Goal: Information Seeking & Learning: Learn about a topic

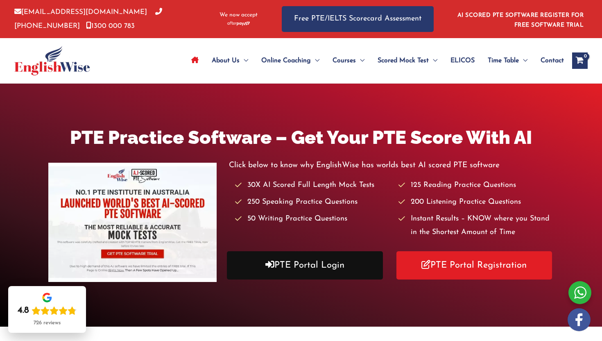
click at [322, 269] on link "PTE Portal Login" at bounding box center [305, 265] width 156 height 28
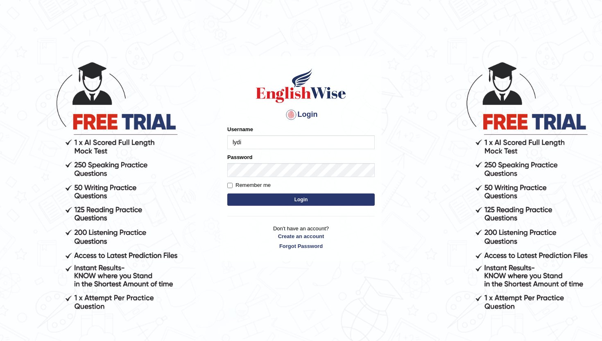
click at [331, 176] on form "Please fix the following errors: Username lydi Password Remember me Login" at bounding box center [301, 166] width 148 height 82
click at [296, 139] on input "lydi" at bounding box center [301, 142] width 148 height 14
type input "lydiaN"
click at [289, 194] on button "Login" at bounding box center [301, 199] width 148 height 12
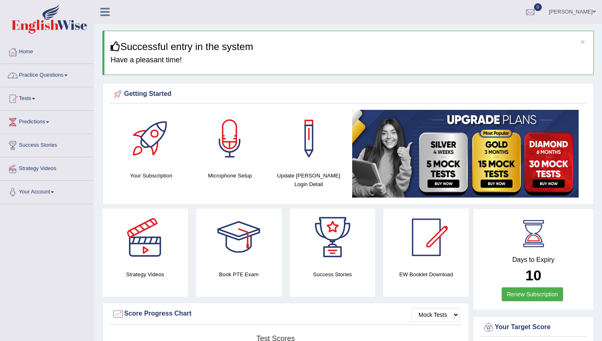
click at [65, 73] on link "Practice Questions" at bounding box center [46, 74] width 93 height 20
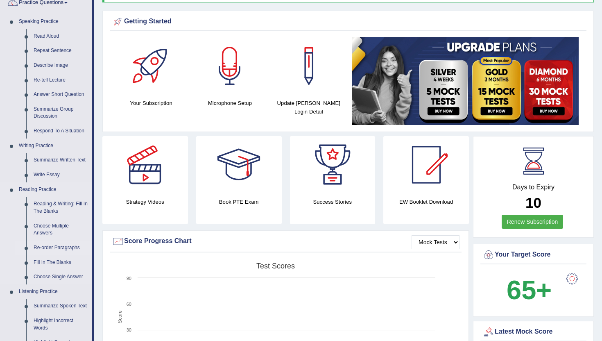
scroll to position [76, 0]
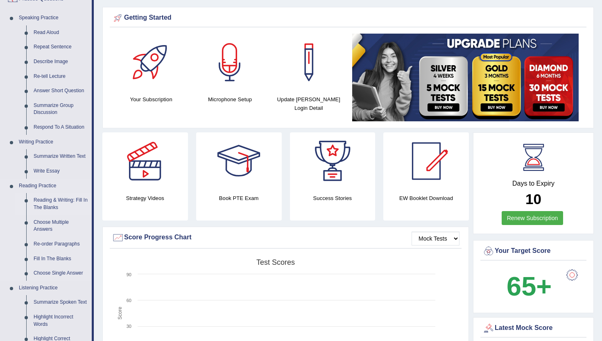
click at [58, 202] on link "Reading & Writing: Fill In The Blanks" at bounding box center [61, 204] width 62 height 22
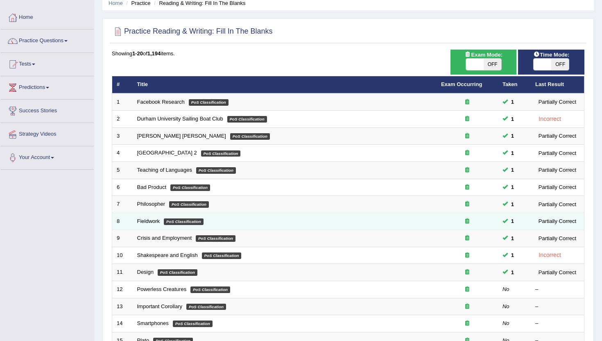
scroll to position [36, 0]
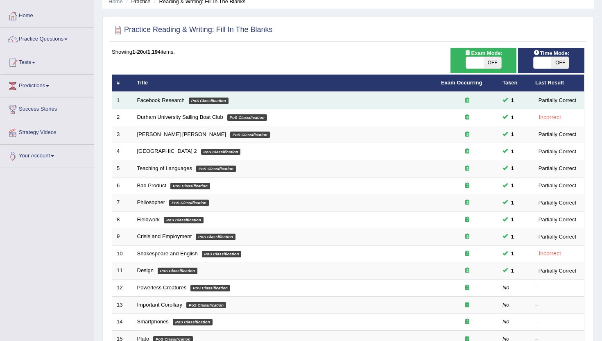
click at [415, 102] on td "Facebook Research PoS Classification" at bounding box center [285, 100] width 304 height 17
click at [173, 100] on link "Facebook Research" at bounding box center [161, 100] width 48 height 6
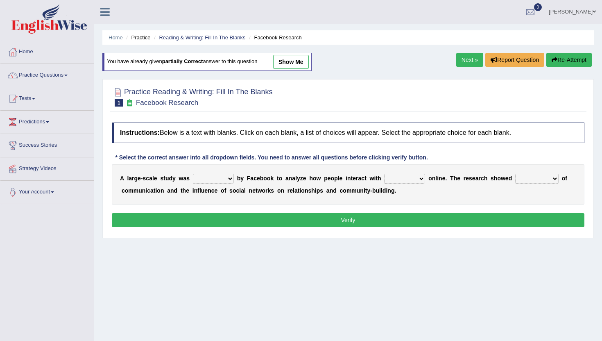
click at [221, 178] on select "surveyed had asked made" at bounding box center [213, 179] width 41 height 10
click at [399, 178] on select "together all each other another" at bounding box center [404, 179] width 41 height 10
click at [524, 177] on select "advantages standards fellowships patterns" at bounding box center [537, 179] width 43 height 10
select select "advantages"
click at [516, 174] on select "advantages standards fellowships patterns" at bounding box center [537, 179] width 43 height 10
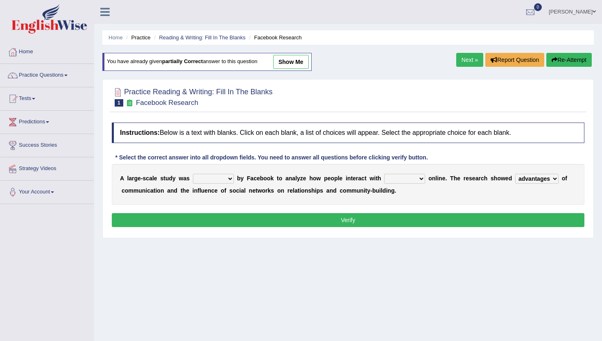
click at [407, 177] on select "together all each other another" at bounding box center [404, 179] width 41 height 10
select select "each other"
click at [385, 174] on select "together all each other another" at bounding box center [404, 179] width 41 height 10
click at [223, 177] on select "surveyed had asked made" at bounding box center [213, 179] width 41 height 10
select select "surveyed"
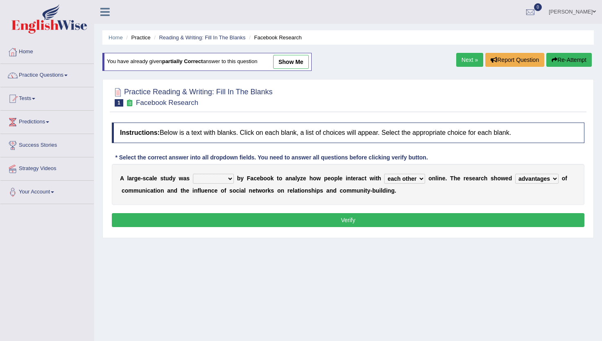
click at [193, 174] on select "surveyed had asked made" at bounding box center [213, 179] width 41 height 10
click at [395, 180] on select "together all each other another" at bounding box center [404, 179] width 41 height 10
click at [377, 220] on button "Verify" at bounding box center [348, 220] width 473 height 14
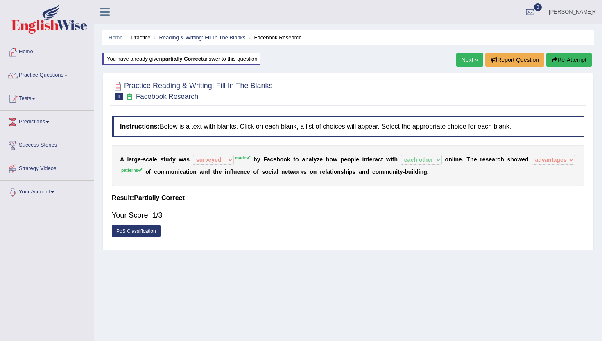
click at [463, 59] on link "Next »" at bounding box center [470, 60] width 27 height 14
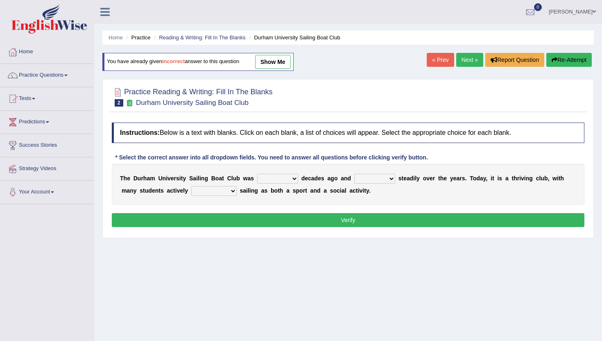
click at [285, 175] on select "found fund founded find" at bounding box center [277, 179] width 41 height 10
click at [257, 174] on select "found fund founded find" at bounding box center [277, 179] width 41 height 10
click at [366, 181] on select "grow growing has grown grown" at bounding box center [374, 179] width 41 height 10
click at [292, 175] on select "found fund founded find" at bounding box center [277, 179] width 41 height 10
select select "founded"
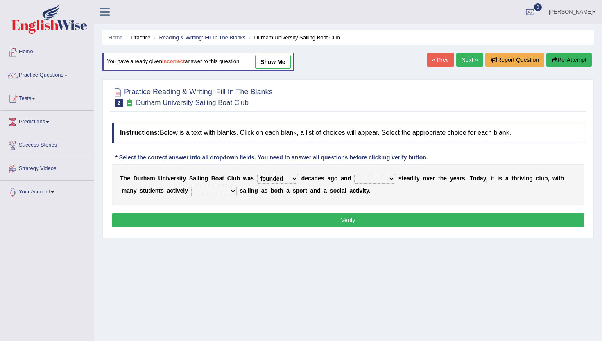
click at [257, 174] on select "found fund founded find" at bounding box center [277, 179] width 41 height 10
click at [381, 177] on select "grow growing has grown grown" at bounding box center [374, 179] width 41 height 10
select select "grown"
click at [354, 174] on select "grow growing has grown grown" at bounding box center [374, 179] width 41 height 10
click at [220, 188] on select "enjoy enjoyed are enjoying enjoying" at bounding box center [213, 191] width 45 height 10
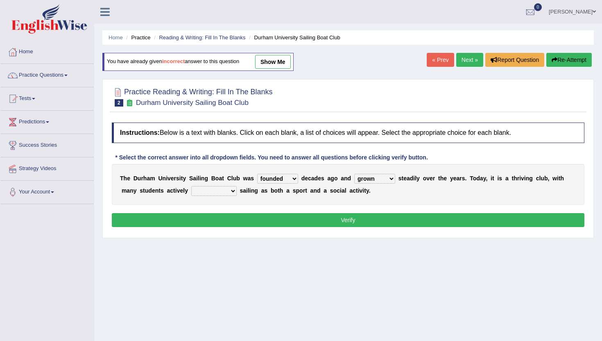
click at [434, 61] on link "« Prev" at bounding box center [440, 60] width 27 height 14
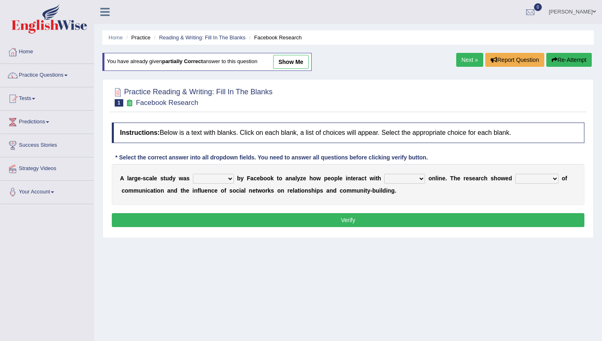
click at [304, 63] on link "show me" at bounding box center [291, 62] width 36 height 14
select select "surveyed"
select select "each other"
select select "advantages"
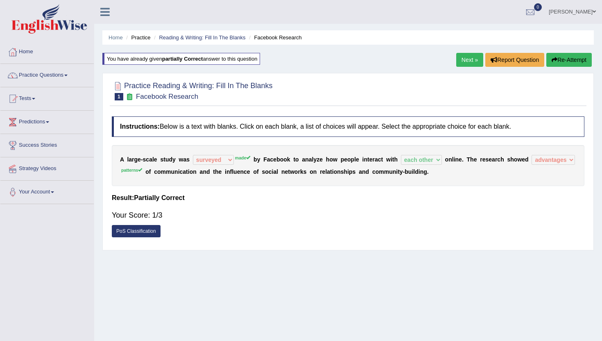
click at [468, 55] on link "Next »" at bounding box center [470, 60] width 27 height 14
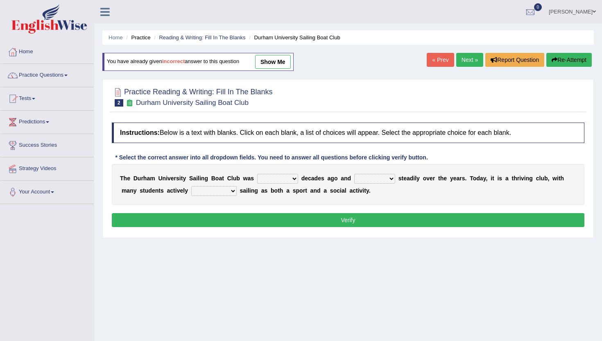
click at [280, 176] on select "found fund founded find" at bounding box center [277, 179] width 41 height 10
select select "founded"
click at [257, 174] on select "found fund founded find" at bounding box center [277, 179] width 41 height 10
click at [368, 178] on select "grow growing has grown grown" at bounding box center [374, 179] width 41 height 10
select select "grown"
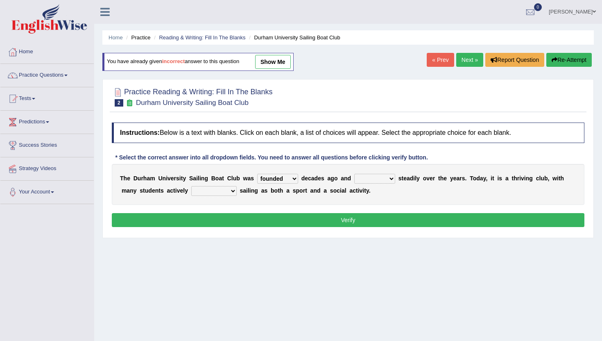
click at [354, 174] on select "grow growing has grown grown" at bounding box center [374, 179] width 41 height 10
click at [213, 193] on select "enjoy enjoyed are enjoying enjoying" at bounding box center [213, 191] width 45 height 10
select select "enjoying"
click at [191, 186] on select "enjoy enjoyed are enjoying enjoying" at bounding box center [213, 191] width 45 height 10
click at [230, 212] on div "Instructions: Below is a text with blanks. Click on each blank, a list of choic…" at bounding box center [348, 175] width 477 height 115
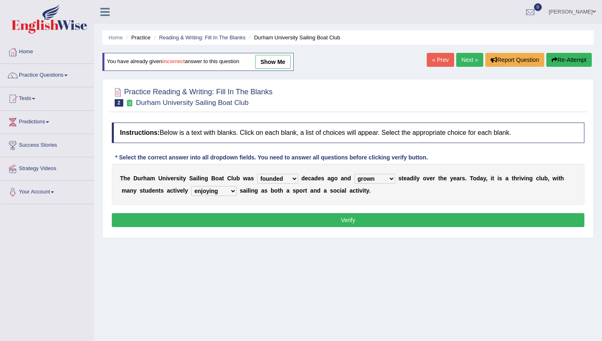
click at [230, 212] on div "Instructions: Below is a text with blanks. Click on each blank, a list of choic…" at bounding box center [348, 175] width 477 height 115
click at [230, 221] on button "Verify" at bounding box center [348, 220] width 473 height 14
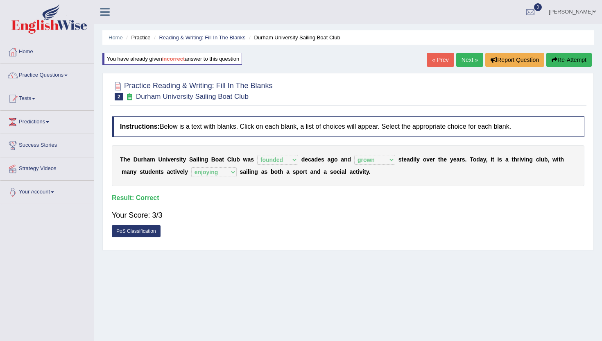
click at [473, 58] on link "Next »" at bounding box center [470, 60] width 27 height 14
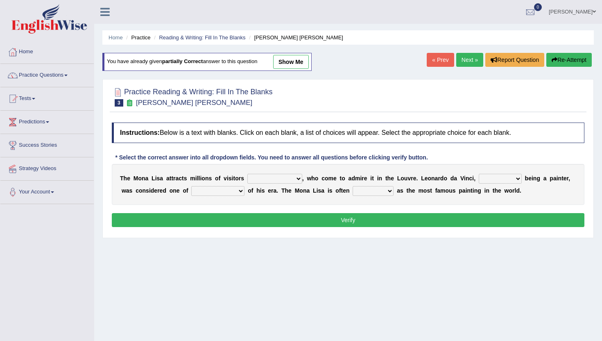
click at [284, 178] on select "around the year the all year all year round per year" at bounding box center [275, 179] width 55 height 10
select select "all year round"
click at [248, 174] on select "around the year the all year all year round per year" at bounding box center [275, 179] width 55 height 10
click at [496, 177] on select "rather than as much as as well as as long as" at bounding box center [500, 179] width 43 height 10
select select "as well as"
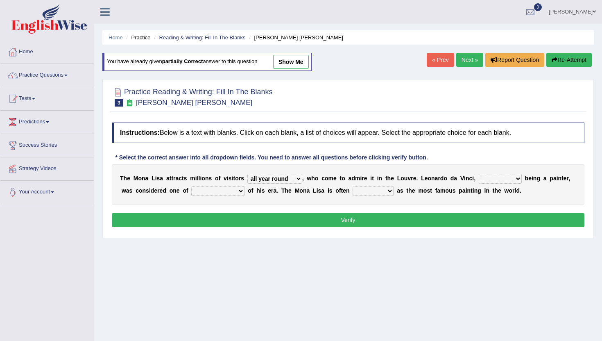
click at [479, 174] on select "rather than as much as as well as as long as" at bounding box center [500, 179] width 43 height 10
click at [233, 193] on select "better artists artist the better artist the best artists" at bounding box center [217, 191] width 53 height 10
select select "the best artists"
click at [191, 186] on select "better artists artist the better artist the best artists" at bounding box center [217, 191] width 53 height 10
click at [373, 192] on select "classified suggested predicted described" at bounding box center [373, 191] width 41 height 10
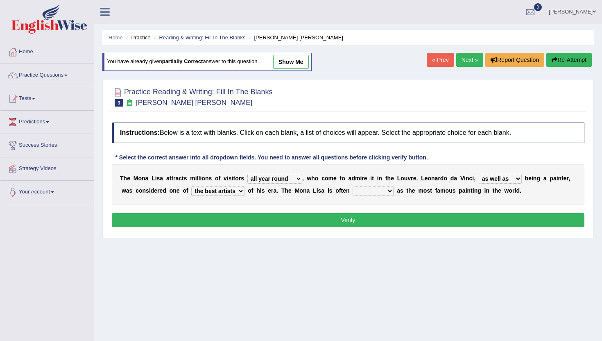
click at [378, 189] on select "classified suggested predicted described" at bounding box center [373, 191] width 41 height 10
click at [353, 186] on select "classified suggested predicted described" at bounding box center [373, 191] width 41 height 10
click at [266, 180] on select "around the year the all year all year round per year" at bounding box center [275, 179] width 55 height 10
click at [493, 180] on select "rather than as much as as well as as long as" at bounding box center [500, 179] width 43 height 10
click at [377, 191] on select "classified suggested predicted described" at bounding box center [373, 191] width 41 height 10
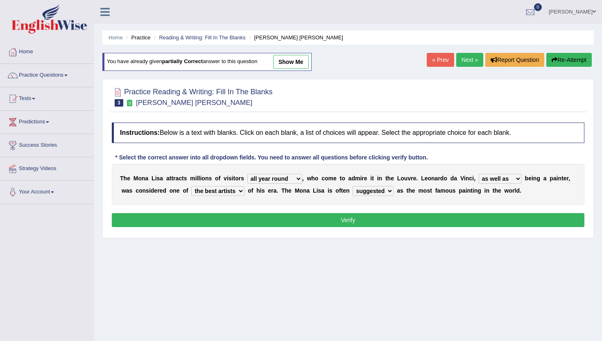
select select "described"
click at [353, 186] on select "classified suggested predicted described" at bounding box center [373, 191] width 41 height 10
click at [259, 178] on select "around the year the all year all year round per year" at bounding box center [275, 179] width 55 height 10
select select "per year"
click at [248, 174] on select "around the year the all year all year round per year" at bounding box center [275, 179] width 55 height 10
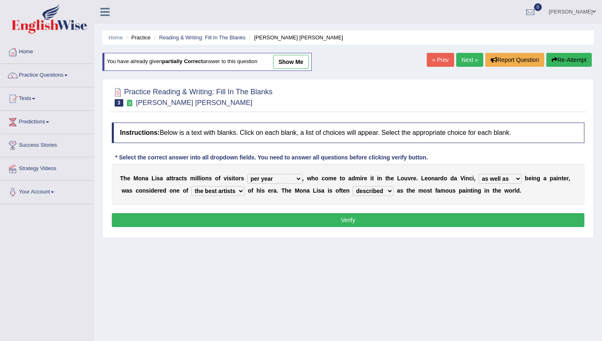
click at [302, 221] on button "Verify" at bounding box center [348, 220] width 473 height 14
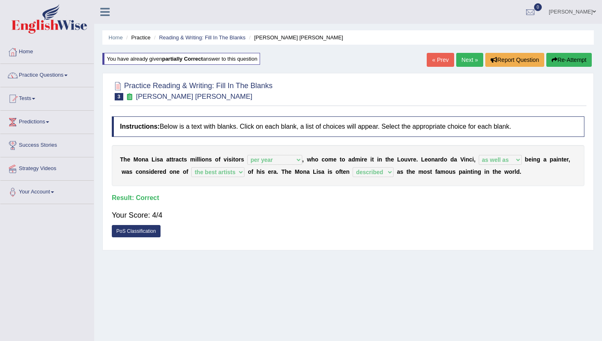
click at [469, 57] on link "Next »" at bounding box center [470, 60] width 27 height 14
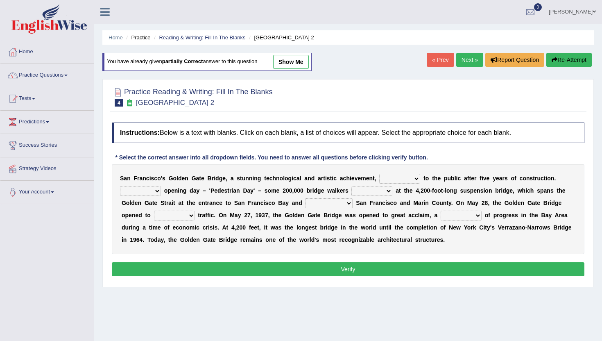
click at [395, 176] on select "opens closes appears equals" at bounding box center [399, 179] width 41 height 10
select select "opens"
click at [379, 174] on select "opens closes appears equals" at bounding box center [399, 179] width 41 height 10
click at [141, 193] on select "On During Since When" at bounding box center [140, 191] width 41 height 10
click at [365, 187] on select "stationed looked marveled laughed" at bounding box center [372, 191] width 41 height 10
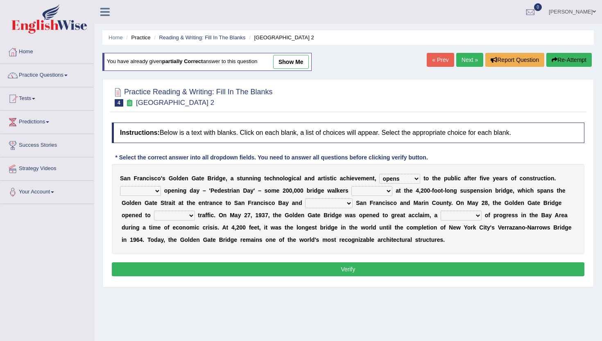
click at [154, 191] on select "On During Since When" at bounding box center [140, 191] width 41 height 10
select select "During"
click at [120, 186] on select "On During Since When" at bounding box center [140, 191] width 41 height 10
click at [366, 191] on select "stationed looked marveled laughed" at bounding box center [372, 191] width 41 height 10
click at [325, 202] on select "separates connects channels differentiates" at bounding box center [329, 203] width 48 height 10
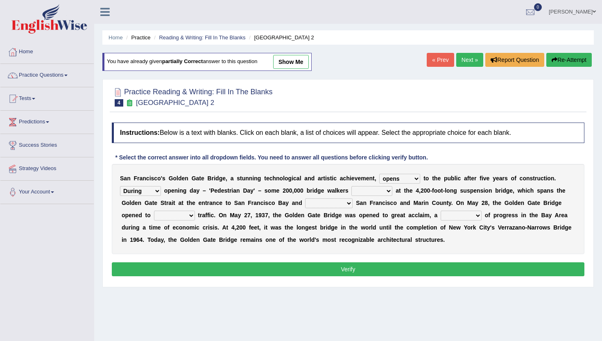
select select "connects"
click at [306, 198] on select "separates connects channels differentiates" at bounding box center [329, 203] width 48 height 10
click at [188, 218] on select "aquatic vehicular airborne watertight" at bounding box center [174, 216] width 41 height 10
click at [457, 214] on select "denial symbol technique yield" at bounding box center [461, 216] width 41 height 10
select select "symbol"
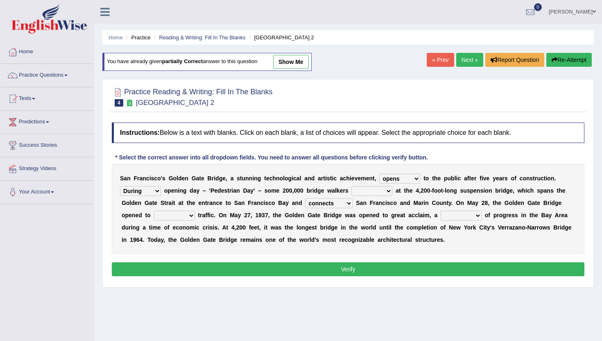
click at [442, 211] on select "denial symbol technique yield" at bounding box center [461, 216] width 41 height 10
click at [177, 214] on select "aquatic vehicular airborne watertight" at bounding box center [174, 216] width 41 height 10
select select "vehicular"
click at [154, 211] on select "aquatic vehicular airborne watertight" at bounding box center [174, 216] width 41 height 10
click at [365, 190] on select "stationed looked marveled laughed" at bounding box center [372, 191] width 41 height 10
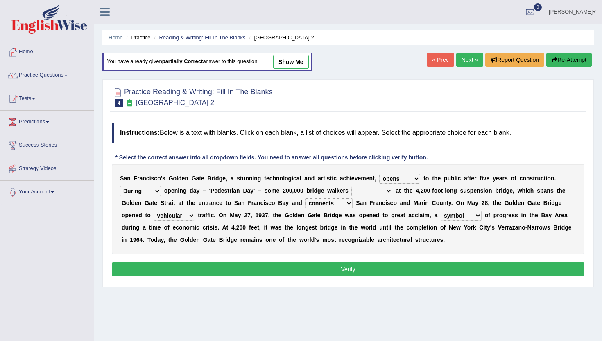
select select "looked"
click at [352, 186] on select "stationed looked marveled laughed" at bounding box center [372, 191] width 41 height 10
click at [383, 192] on select "stationed looked marveled laughed" at bounding box center [372, 191] width 41 height 10
click at [157, 191] on select "On During Since When" at bounding box center [140, 191] width 41 height 10
select select "On"
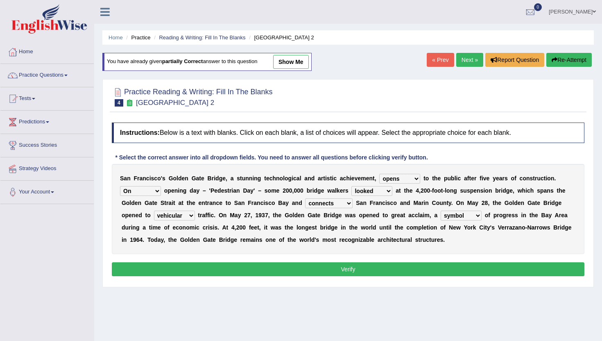
click at [120, 186] on select "On During Since When" at bounding box center [140, 191] width 41 height 10
click at [382, 193] on select "stationed looked marveled laughed" at bounding box center [372, 191] width 41 height 10
select select "marveled"
click at [352, 186] on select "stationed looked marveled laughed" at bounding box center [372, 191] width 41 height 10
click at [188, 272] on button "Verify" at bounding box center [348, 269] width 473 height 14
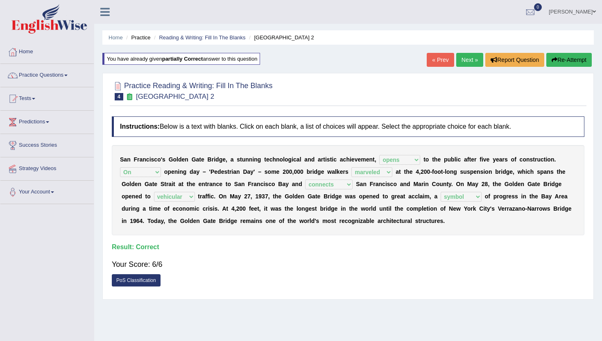
click at [465, 61] on link "Next »" at bounding box center [470, 60] width 27 height 14
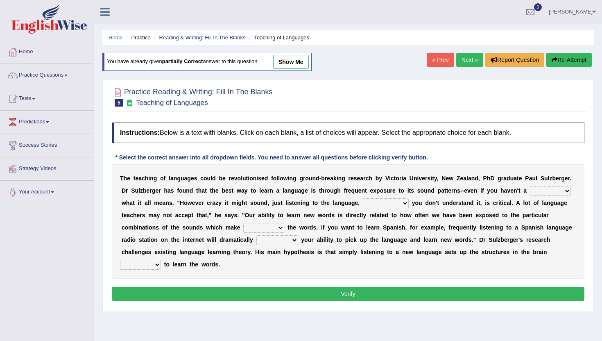
click at [68, 80] on link "Practice Questions" at bounding box center [46, 74] width 93 height 20
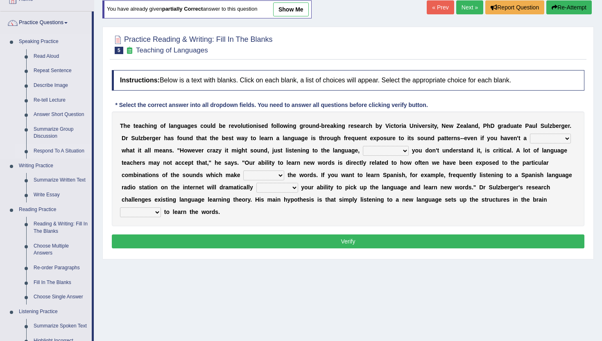
scroll to position [56, 0]
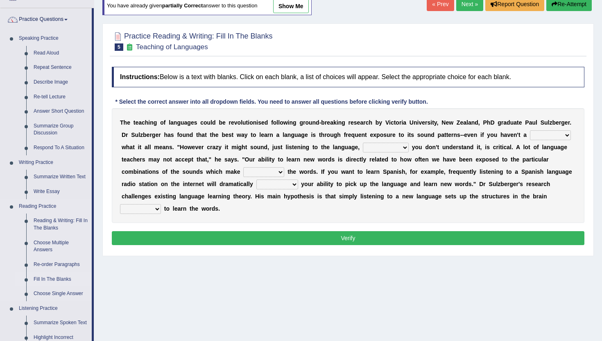
click at [65, 279] on link "Fill In The Blanks" at bounding box center [61, 279] width 62 height 15
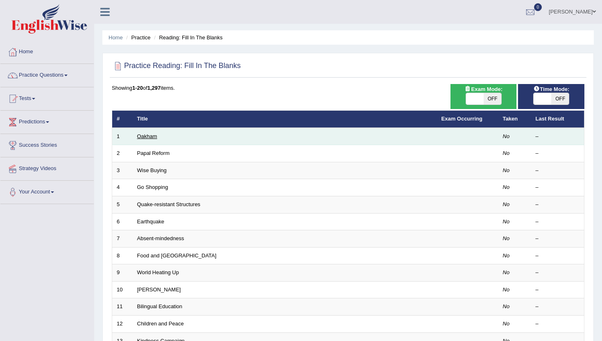
click at [146, 137] on link "Oakham" at bounding box center [147, 136] width 20 height 6
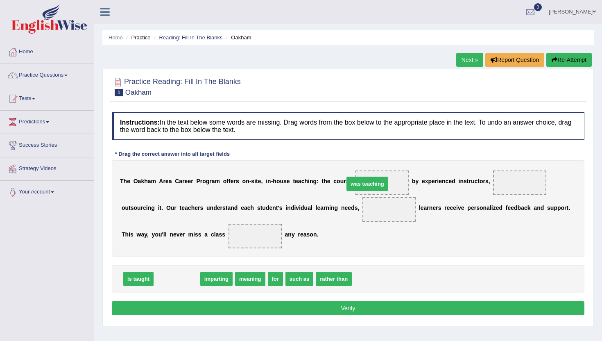
drag, startPoint x: 180, startPoint y: 279, endPoint x: 370, endPoint y: 184, distance: 212.6
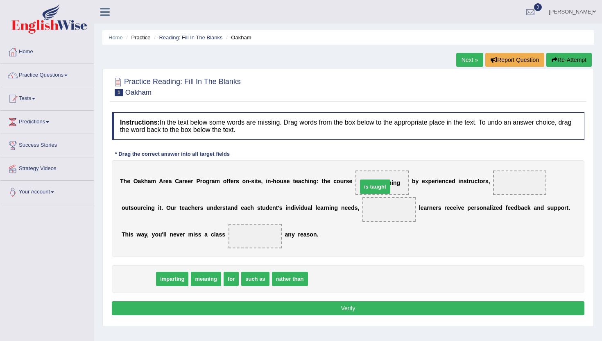
drag, startPoint x: 139, startPoint y: 278, endPoint x: 375, endPoint y: 186, distance: 254.2
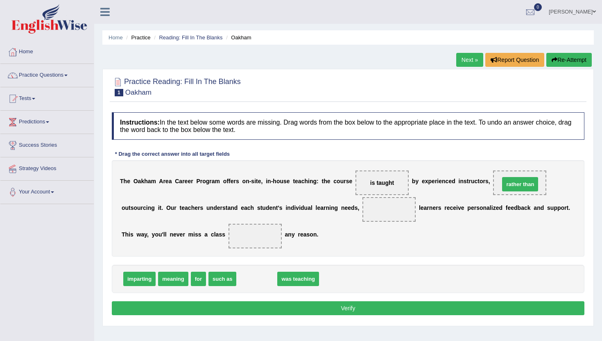
drag, startPoint x: 251, startPoint y: 277, endPoint x: 514, endPoint y: 183, distance: 280.0
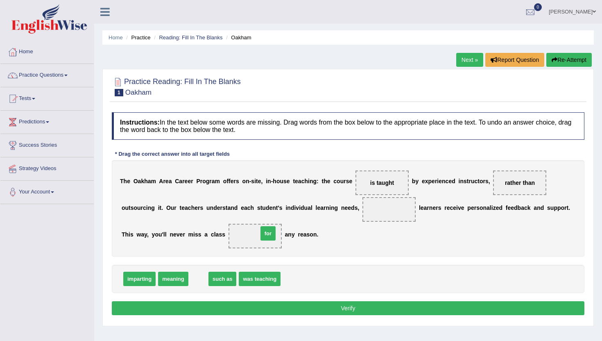
drag, startPoint x: 197, startPoint y: 280, endPoint x: 266, endPoint y: 236, distance: 81.8
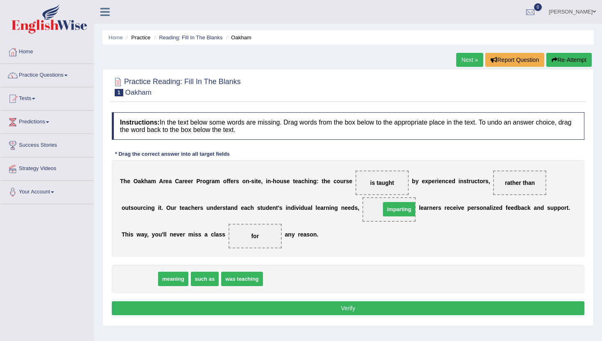
drag, startPoint x: 148, startPoint y: 276, endPoint x: 406, endPoint y: 207, distance: 266.5
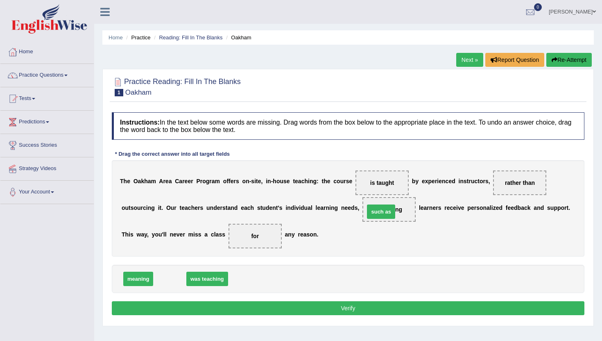
drag, startPoint x: 168, startPoint y: 282, endPoint x: 381, endPoint y: 214, distance: 222.8
drag, startPoint x: 136, startPoint y: 278, endPoint x: 385, endPoint y: 211, distance: 257.7
click at [353, 307] on button "Verify" at bounding box center [348, 308] width 473 height 14
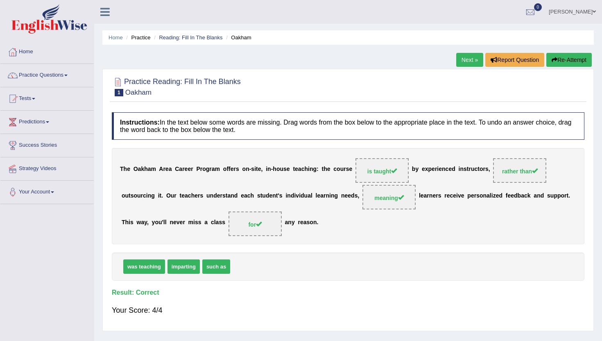
click at [462, 58] on link "Next »" at bounding box center [470, 60] width 27 height 14
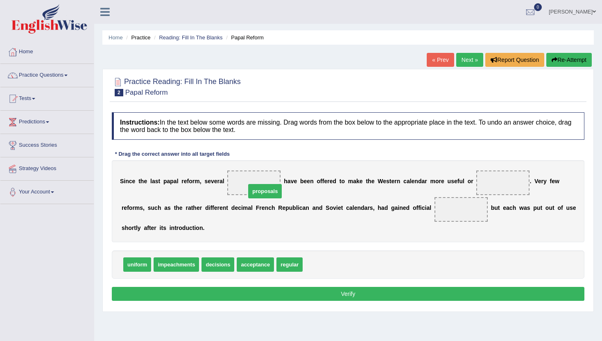
drag, startPoint x: 320, startPoint y: 267, endPoint x: 264, endPoint y: 193, distance: 92.4
drag, startPoint x: 137, startPoint y: 261, endPoint x: 493, endPoint y: 185, distance: 363.7
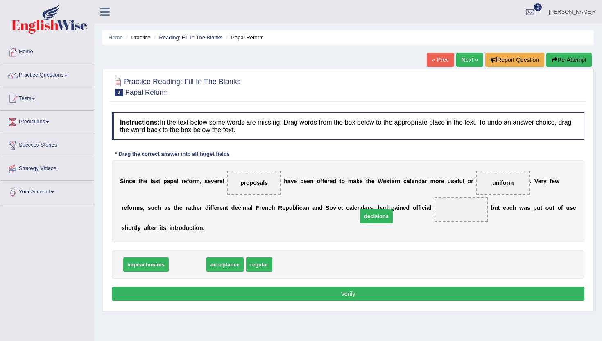
drag, startPoint x: 184, startPoint y: 263, endPoint x: 429, endPoint y: 214, distance: 249.1
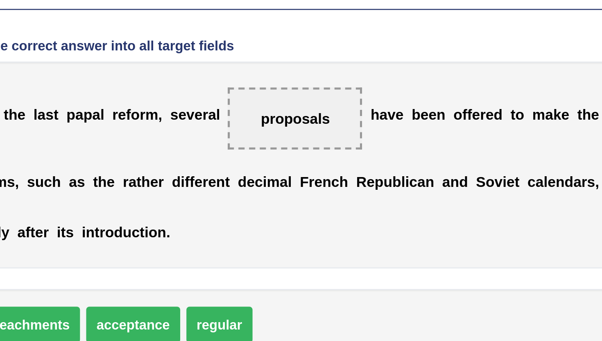
drag, startPoint x: 223, startPoint y: 231, endPoint x: 215, endPoint y: 243, distance: 15.1
click at [216, 243] on div "Instructions: In the text below some words are missing. Drag words from the box…" at bounding box center [348, 207] width 477 height 199
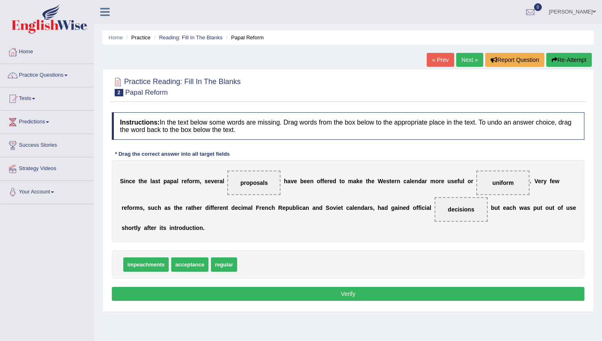
click at [227, 267] on span "regular" at bounding box center [224, 264] width 26 height 14
drag, startPoint x: 227, startPoint y: 267, endPoint x: 501, endPoint y: 192, distance: 284.2
drag, startPoint x: 195, startPoint y: 265, endPoint x: 449, endPoint y: 221, distance: 257.4
click at [381, 295] on button "Verify" at bounding box center [348, 294] width 473 height 14
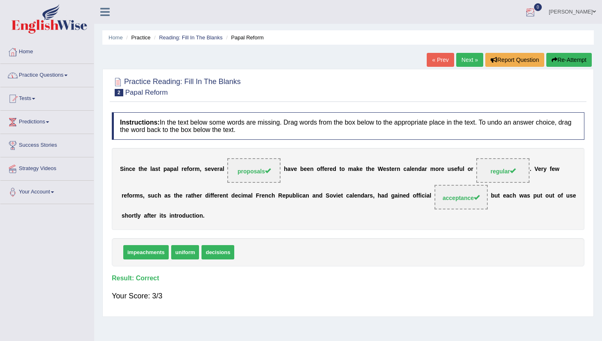
click at [584, 10] on link "Lydia N" at bounding box center [572, 10] width 59 height 21
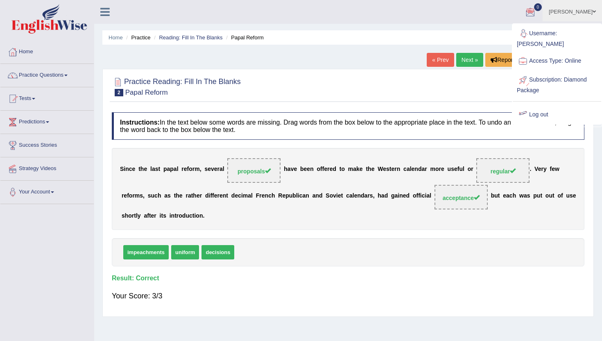
click at [543, 108] on link "Log out" at bounding box center [557, 114] width 89 height 19
